Goal: Use online tool/utility: Utilize a website feature to perform a specific function

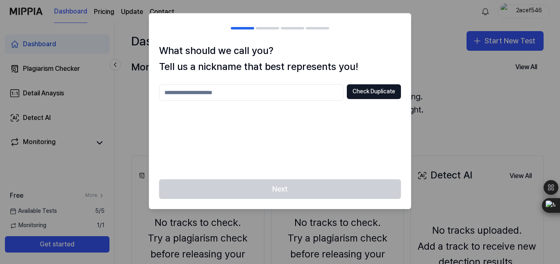
click at [304, 94] on input "text" at bounding box center [251, 92] width 185 height 16
type input "***"
click at [362, 94] on button "Check Duplicate" at bounding box center [374, 91] width 54 height 15
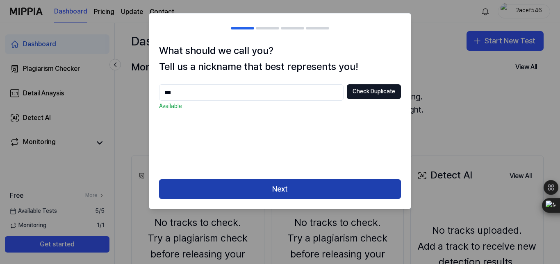
click at [319, 188] on button "Next" at bounding box center [280, 190] width 242 height 20
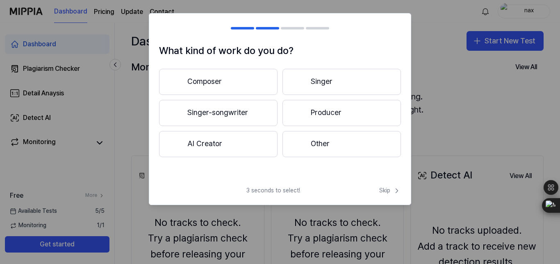
click at [256, 77] on button "Composer" at bounding box center [218, 82] width 119 height 26
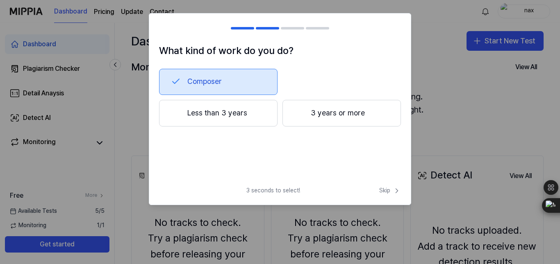
click at [229, 107] on button "Less than 3 years" at bounding box center [218, 113] width 119 height 27
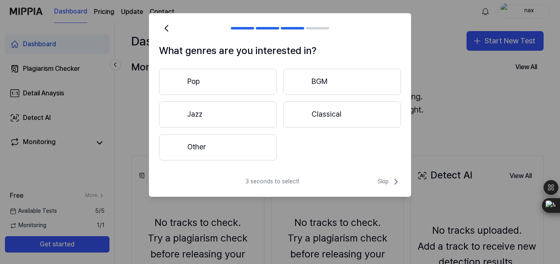
click at [298, 111] on div at bounding box center [300, 114] width 10 height 10
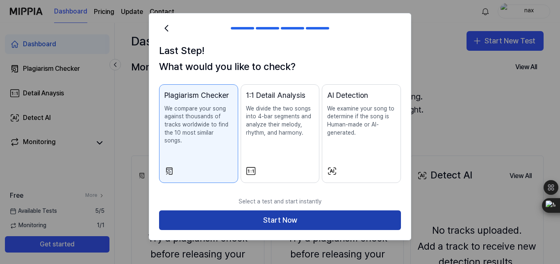
click at [304, 211] on button "Start Now" at bounding box center [280, 221] width 242 height 20
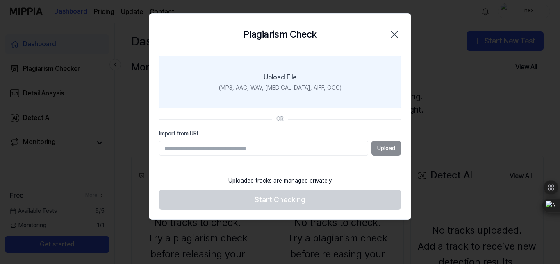
click at [282, 74] on div "Upload File" at bounding box center [280, 78] width 33 height 10
click at [0, 0] on input "Upload File (MP3, AAC, WAV, [MEDICAL_DATA], AIFF, OGG)" at bounding box center [0, 0] width 0 height 0
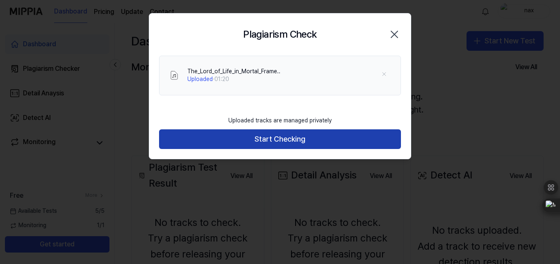
click at [244, 137] on button "Start Checking" at bounding box center [280, 140] width 242 height 20
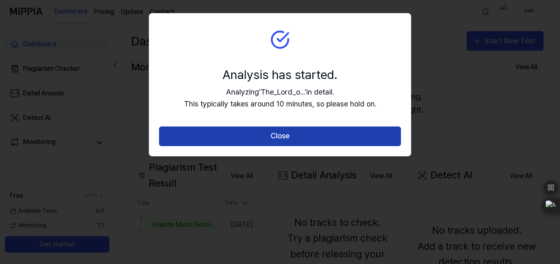
click at [221, 139] on button "Close" at bounding box center [280, 137] width 242 height 20
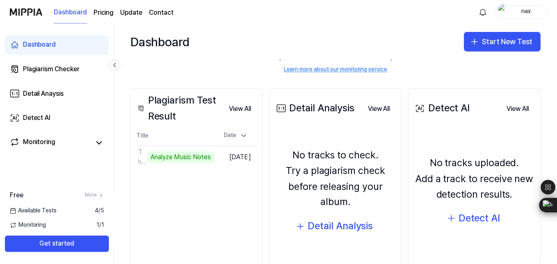
scroll to position [105, 0]
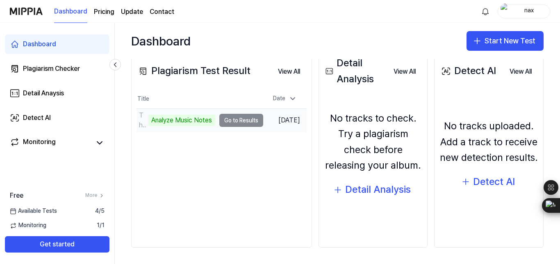
click at [241, 122] on td "The_Lord_of_Life_in_Mortal_Frame.. Analyze Music Notes Go to Results" at bounding box center [200, 120] width 127 height 23
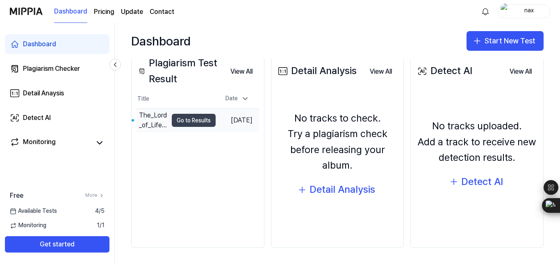
click at [192, 124] on button "Go to Results" at bounding box center [194, 120] width 44 height 13
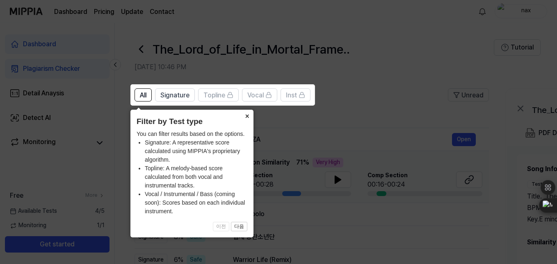
click at [246, 115] on button "×" at bounding box center [246, 115] width 13 height 11
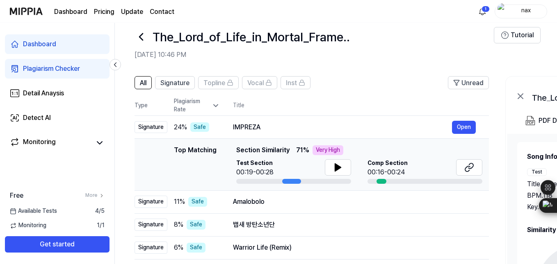
scroll to position [13, 0]
click at [342, 164] on icon at bounding box center [338, 167] width 10 height 10
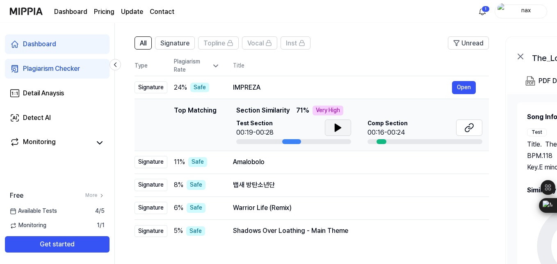
scroll to position [54, 0]
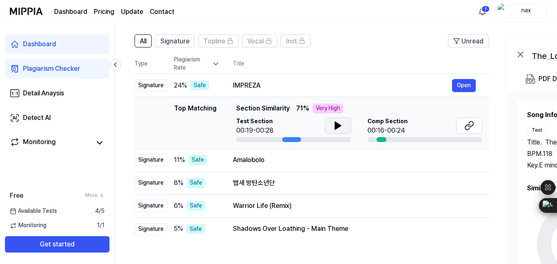
click at [335, 126] on icon at bounding box center [338, 125] width 6 height 7
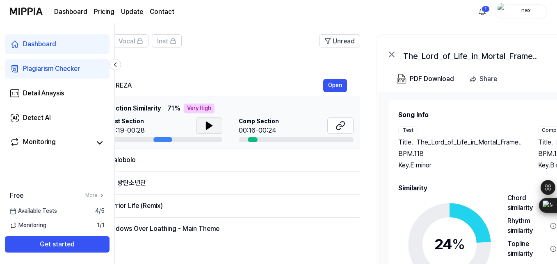
scroll to position [0, 130]
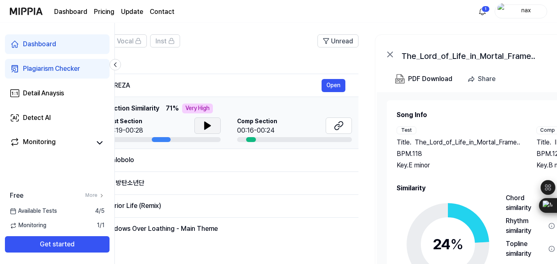
drag, startPoint x: 506, startPoint y: 159, endPoint x: 376, endPoint y: 130, distance: 133.6
click at [377, 130] on div "Song Info Test Title . The_Lord_of_Life_in_Mortal_Frame.. BPM. 118 Key. E minor…" at bounding box center [503, 210] width 252 height 236
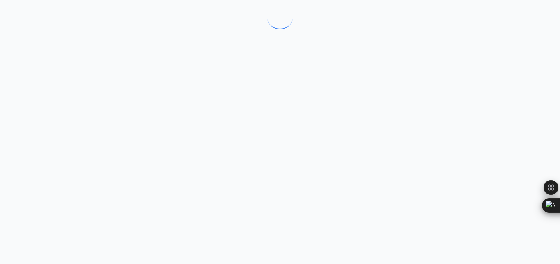
drag, startPoint x: 382, startPoint y: 144, endPoint x: 374, endPoint y: 125, distance: 20.6
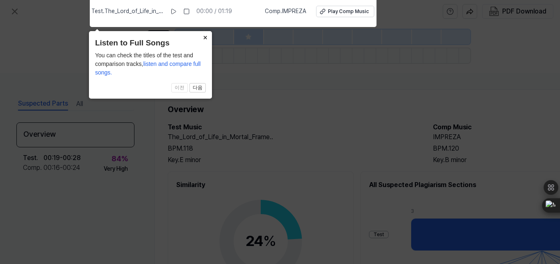
click at [205, 36] on button "×" at bounding box center [205, 36] width 13 height 11
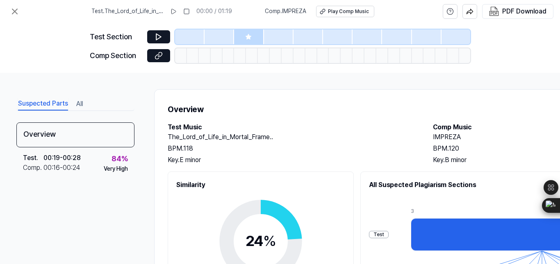
click at [440, 140] on h2 "IMPREZA" at bounding box center [557, 137] width 249 height 10
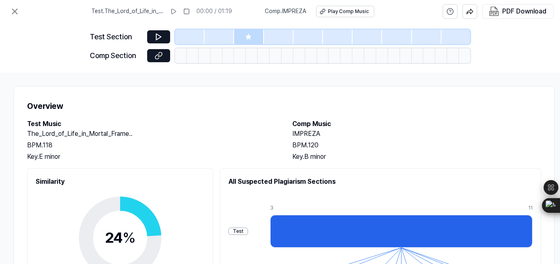
scroll to position [0, 141]
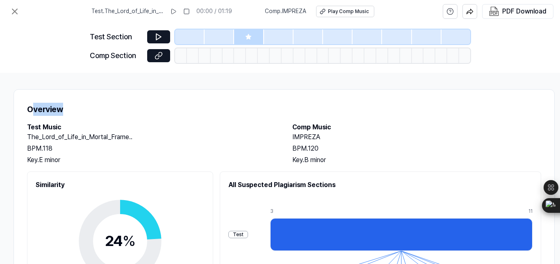
drag, startPoint x: 34, startPoint y: 74, endPoint x: 171, endPoint y: 73, distance: 137.4
click at [171, 73] on div "Suspected Parts All Overview Test . 00:19 - 00:28 Comp . 00:16 - 00:24 84 % Ver…" at bounding box center [280, 169] width 560 height 192
drag, startPoint x: 47, startPoint y: 57, endPoint x: 66, endPoint y: 57, distance: 19.3
click at [66, 57] on div "Test Section Comp Section" at bounding box center [280, 48] width 560 height 50
click at [16, 12] on icon at bounding box center [15, 12] width 10 height 10
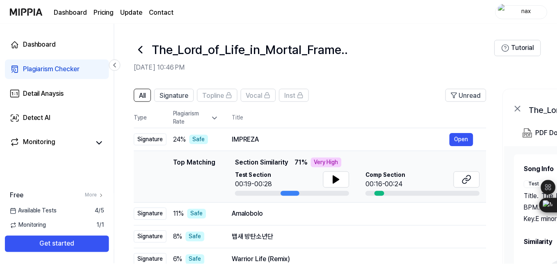
scroll to position [54, 0]
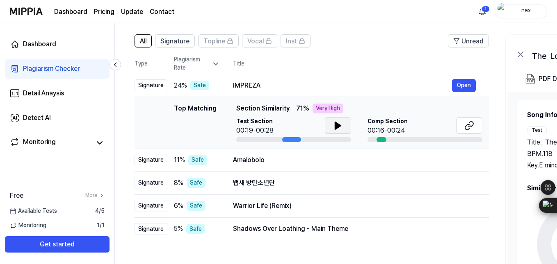
click at [333, 124] on icon at bounding box center [338, 126] width 10 height 10
click at [465, 167] on button "Open" at bounding box center [464, 160] width 24 height 13
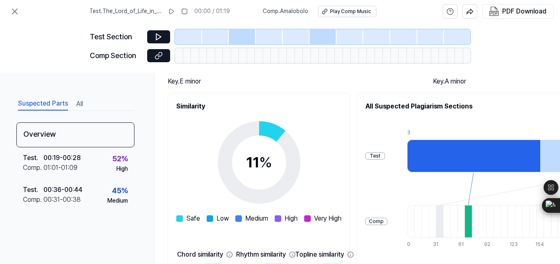
scroll to position [50, 0]
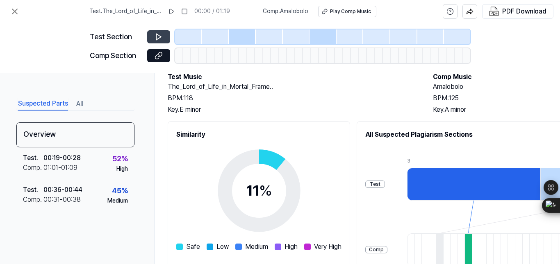
click at [165, 34] on button at bounding box center [158, 36] width 23 height 13
click at [17, 11] on icon at bounding box center [15, 12] width 10 height 10
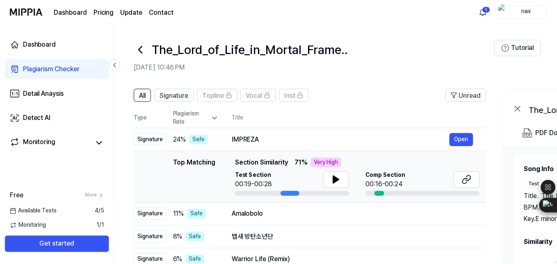
scroll to position [54, 0]
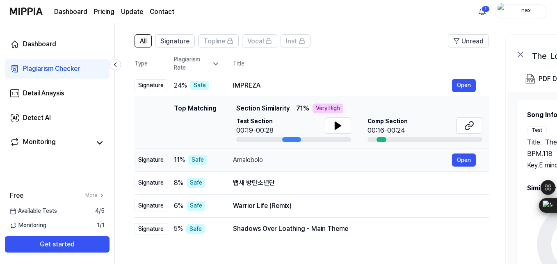
click at [258, 162] on div "Amalobolo" at bounding box center [342, 160] width 219 height 10
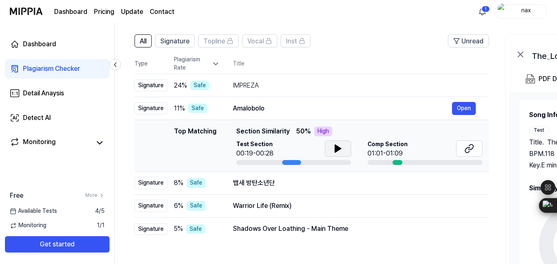
click at [339, 148] on icon at bounding box center [338, 148] width 6 height 7
click at [339, 148] on icon at bounding box center [340, 149] width 2 height 7
click at [301, 209] on div "Warrior Life (Remix)" at bounding box center [342, 206] width 219 height 10
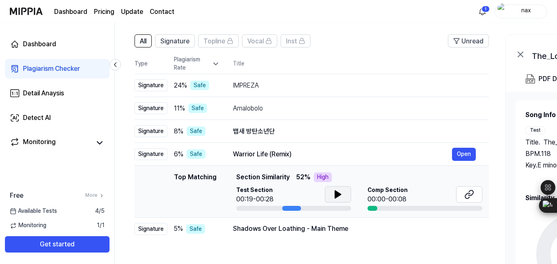
click at [333, 194] on icon at bounding box center [338, 195] width 10 height 10
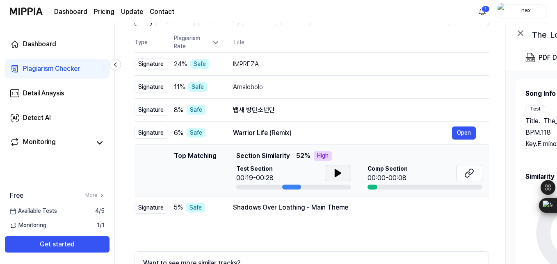
scroll to position [80, 0]
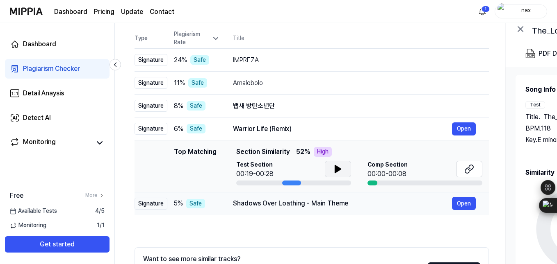
click at [287, 206] on div "Shadows Over Loathing - Main Theme" at bounding box center [342, 204] width 219 height 10
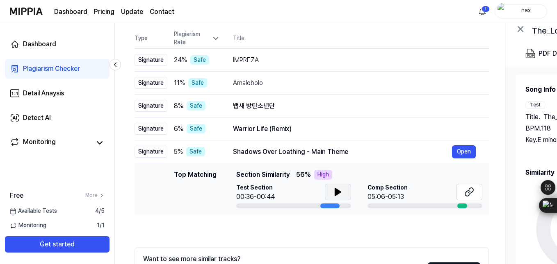
click at [337, 190] on icon at bounding box center [338, 192] width 6 height 7
click at [337, 190] on icon at bounding box center [338, 192] width 10 height 10
click at [311, 228] on div "All Signature Topline Vocal Inst Unread All Signature Topline Vocal Inst Type P…" at bounding box center [312, 163] width 354 height 308
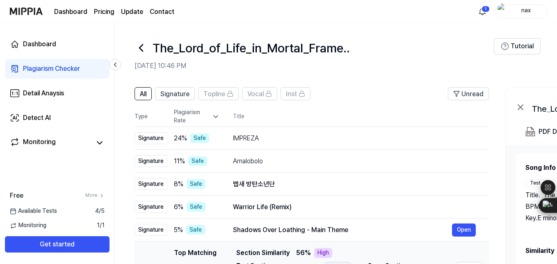
scroll to position [0, 0]
